Goal: Task Accomplishment & Management: Use online tool/utility

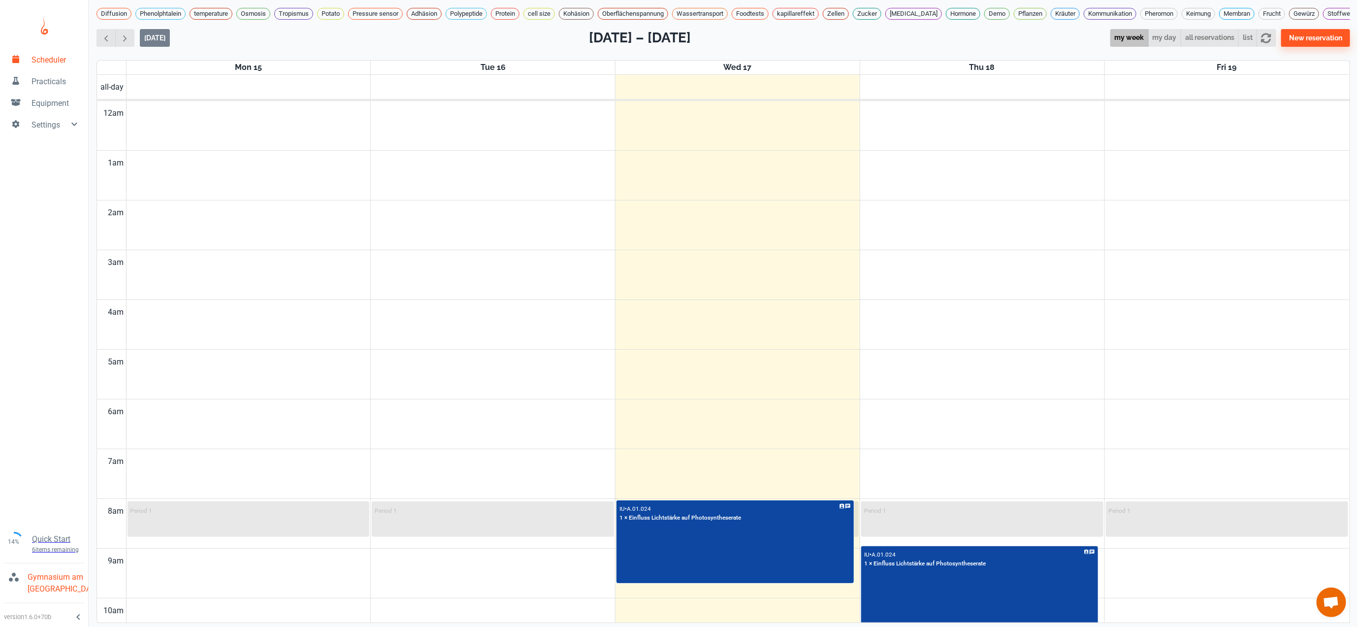
scroll to position [410, 0]
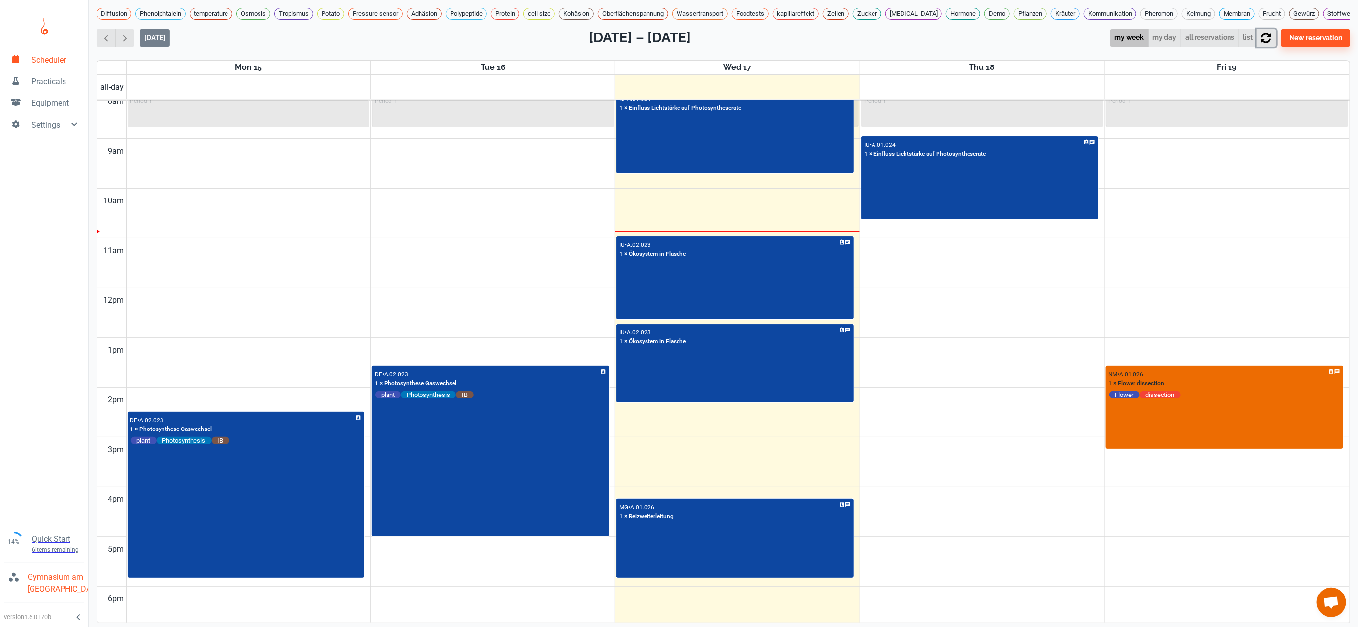
click at [1271, 43] on icon "button" at bounding box center [1266, 38] width 10 height 10
click at [127, 43] on span "button" at bounding box center [125, 38] width 10 height 10
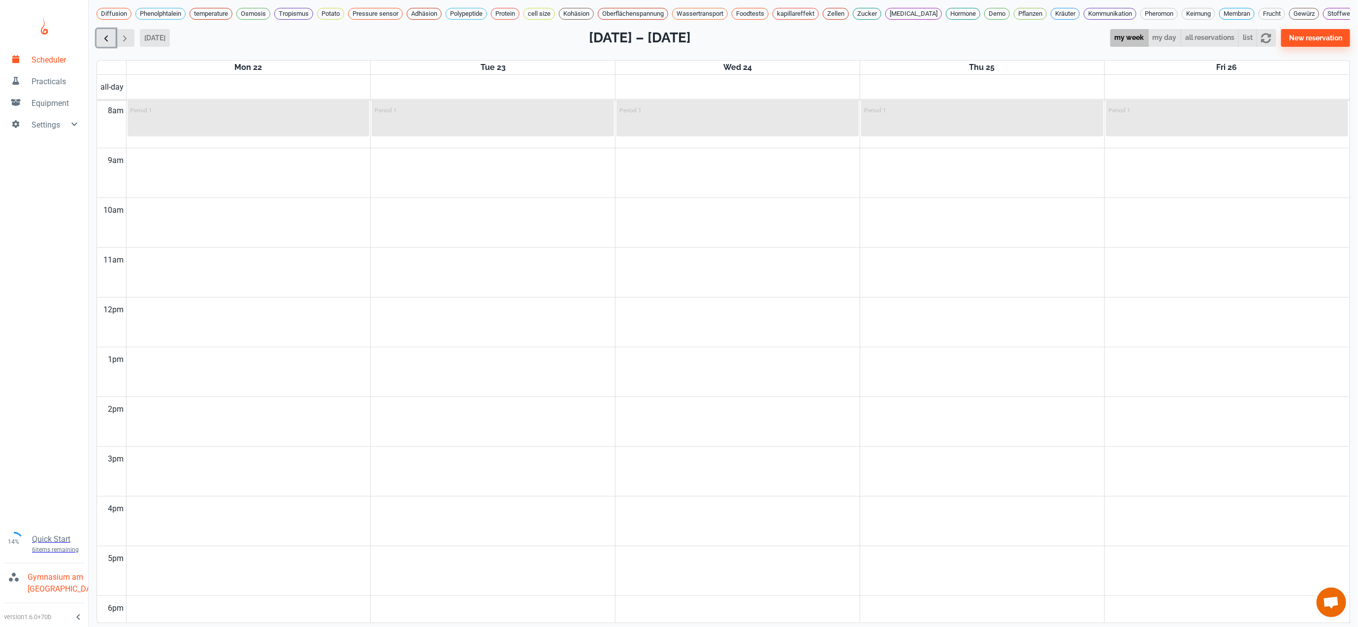
click at [102, 43] on span "button" at bounding box center [106, 38] width 10 height 10
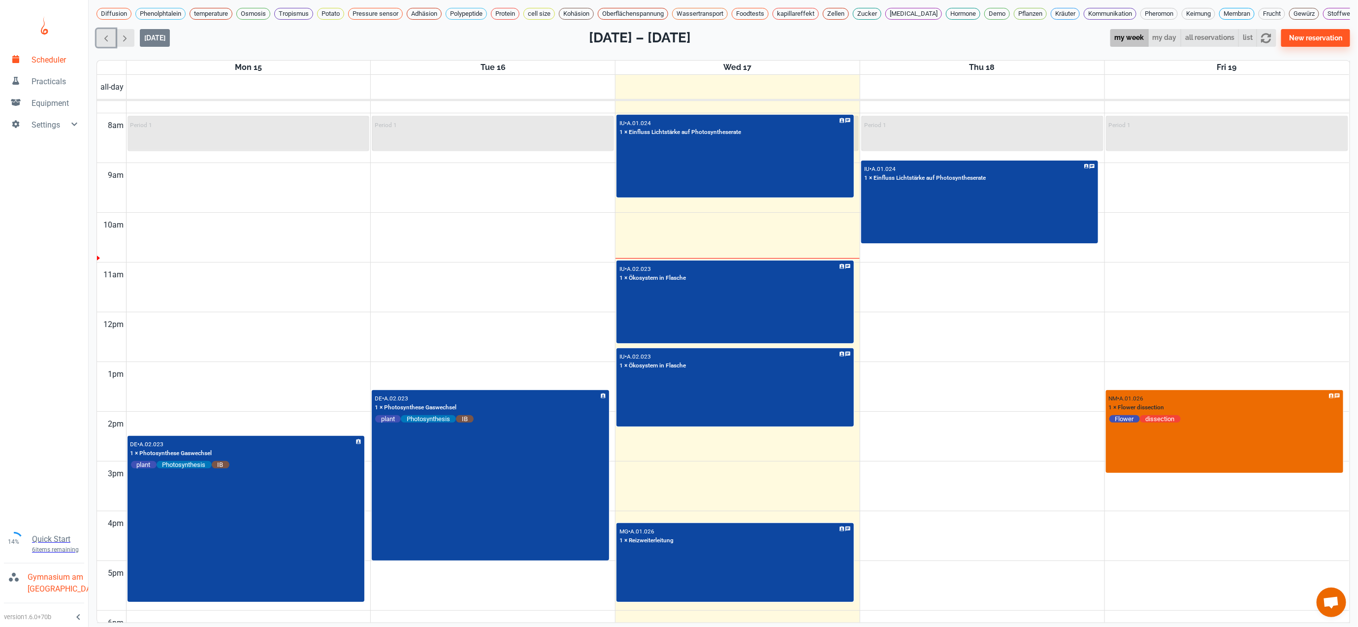
scroll to position [359, 0]
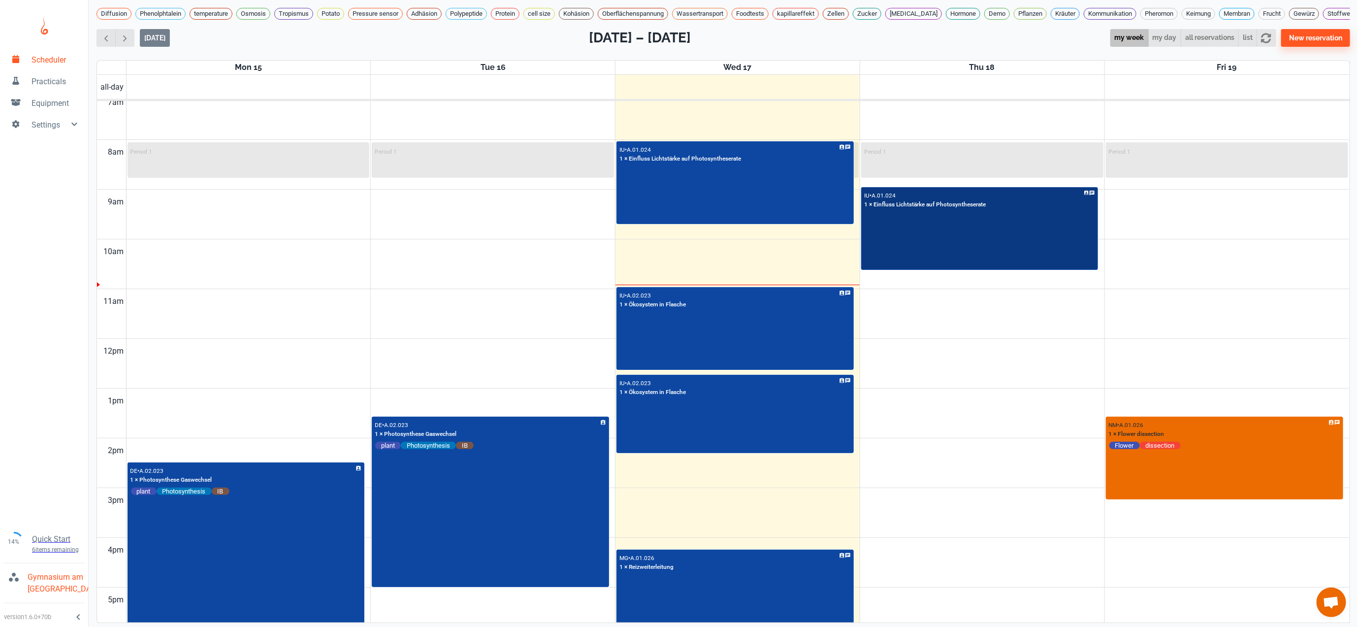
click at [971, 249] on div "IU • A.01.024 1 × Einfluss Lichtstärke auf Photosyntheserate" at bounding box center [979, 228] width 235 height 81
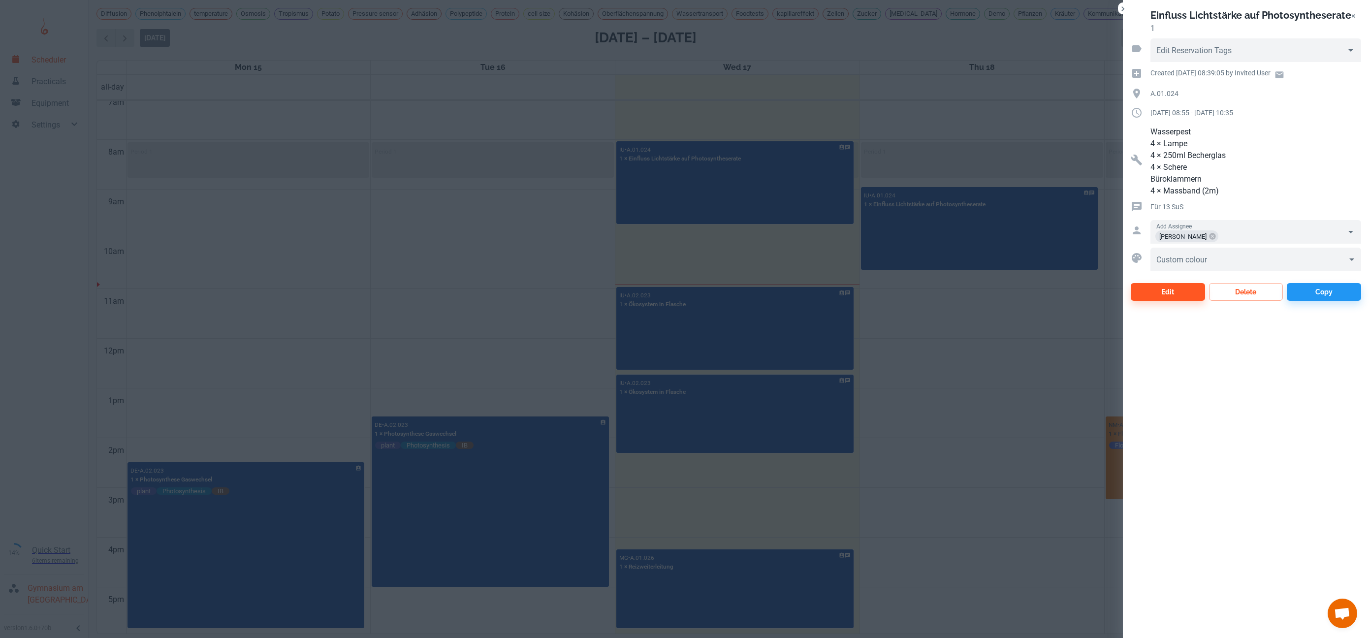
click at [947, 357] on div at bounding box center [684, 319] width 1369 height 638
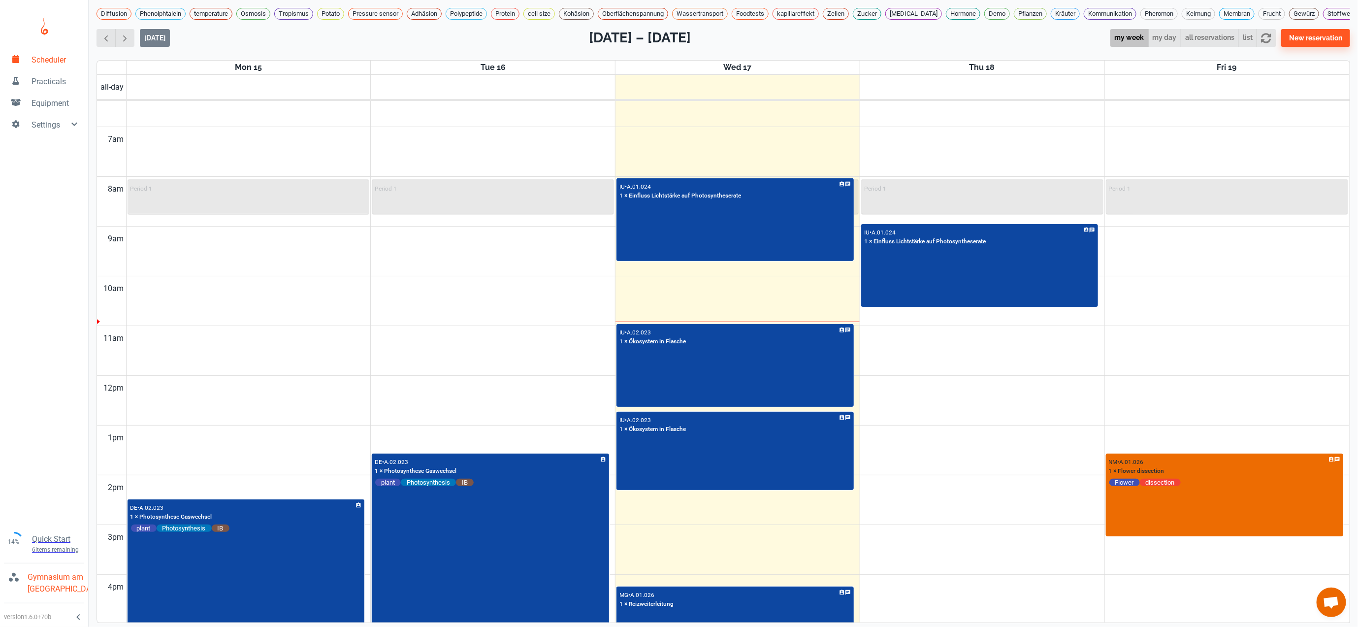
scroll to position [285, 0]
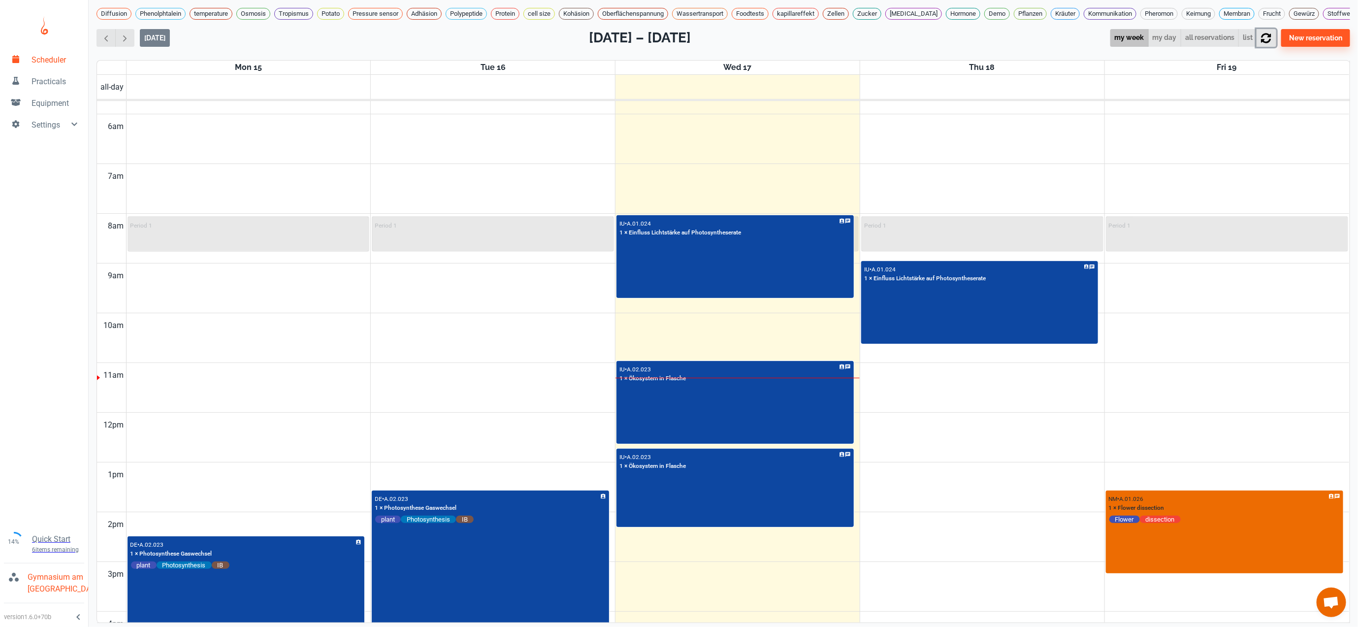
click at [1271, 43] on icon "button" at bounding box center [1267, 38] width 10 height 10
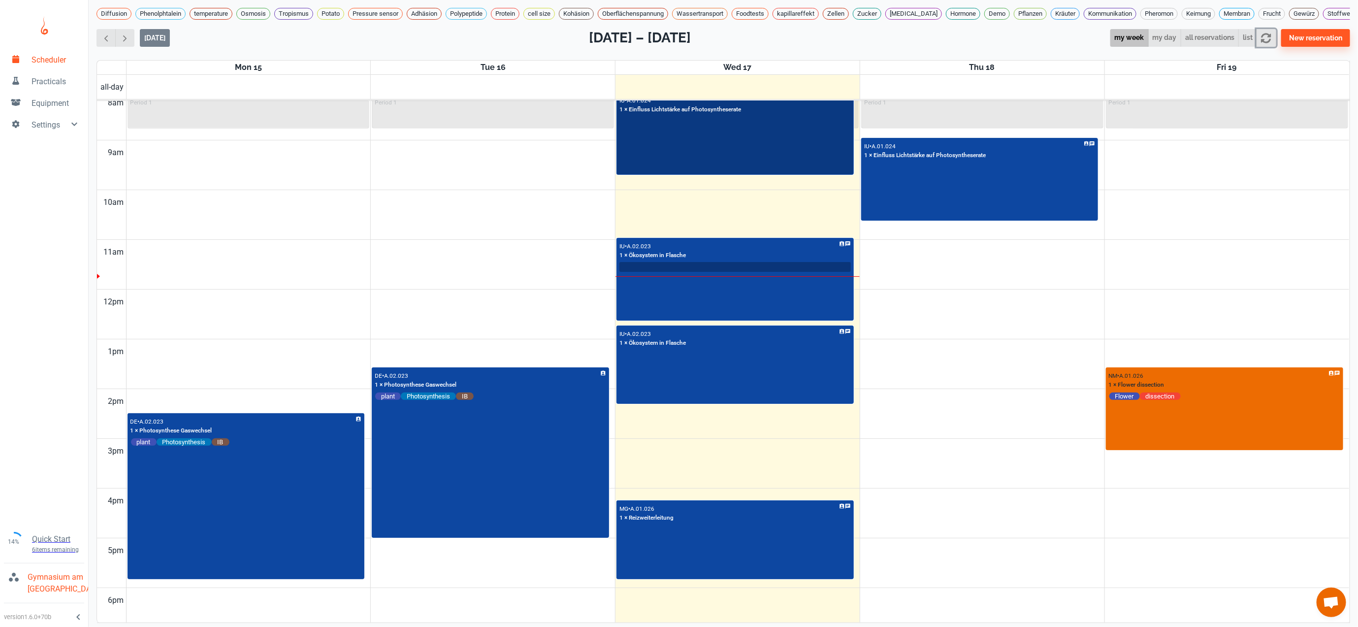
scroll to position [409, 0]
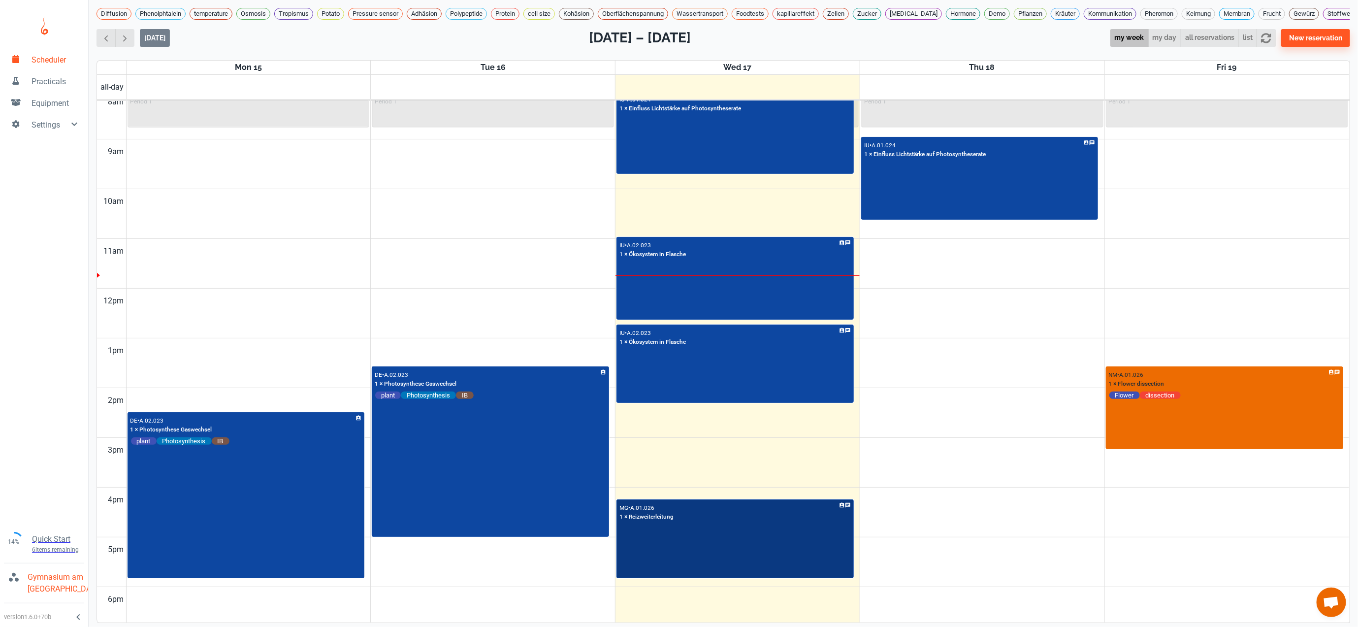
click at [680, 568] on div "MG • A.01.026 1 × Reizweiterleitung" at bounding box center [734, 538] width 235 height 77
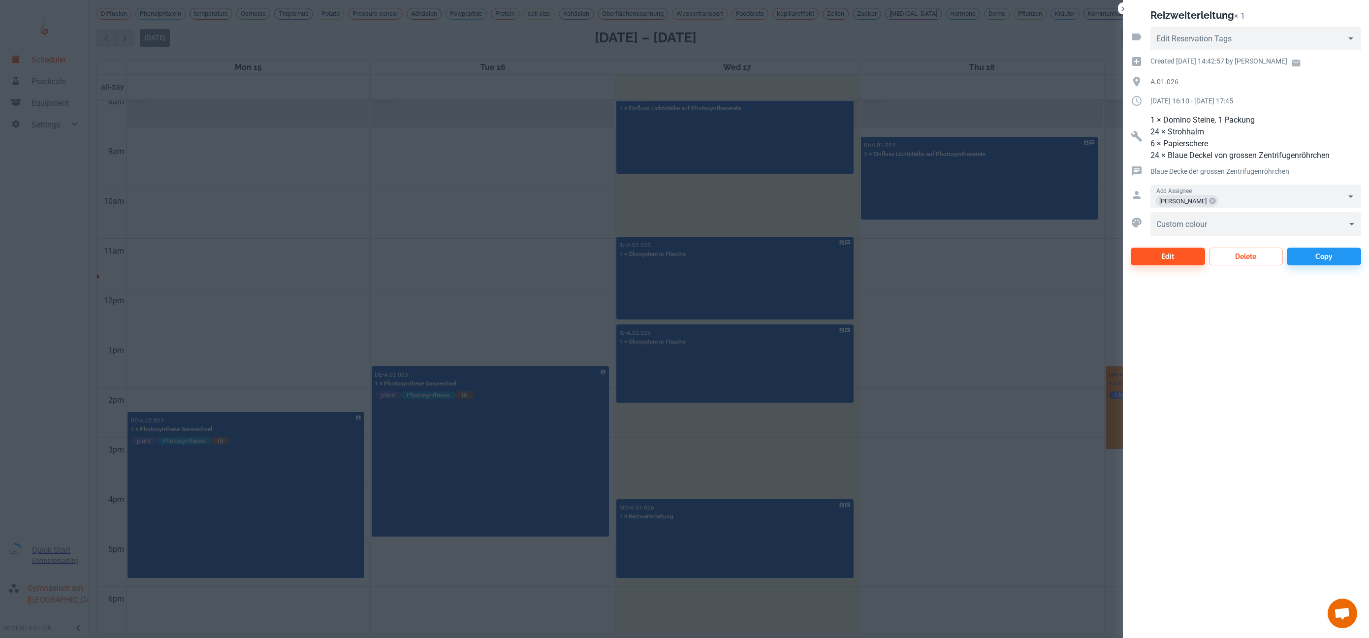
drag, startPoint x: 1084, startPoint y: 441, endPoint x: 1077, endPoint y: 419, distance: 23.4
click at [1082, 429] on div at bounding box center [684, 319] width 1369 height 638
